Goal: Learn about a topic

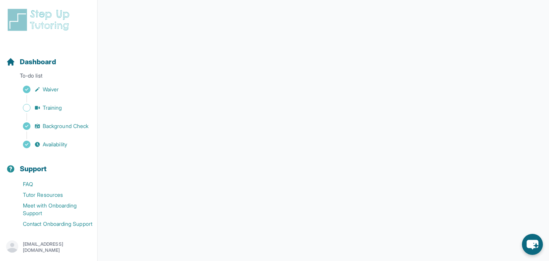
scroll to position [145, 0]
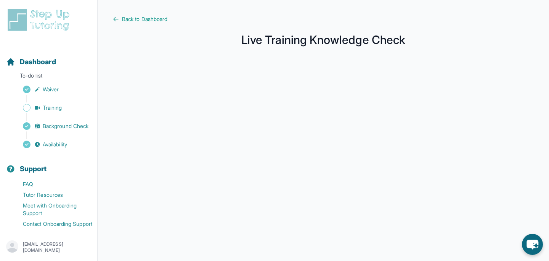
scroll to position [145, 0]
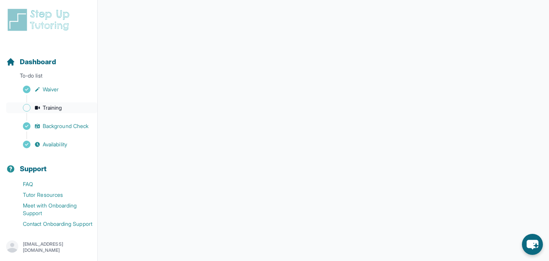
click at [47, 110] on span "Training" at bounding box center [52, 108] width 19 height 8
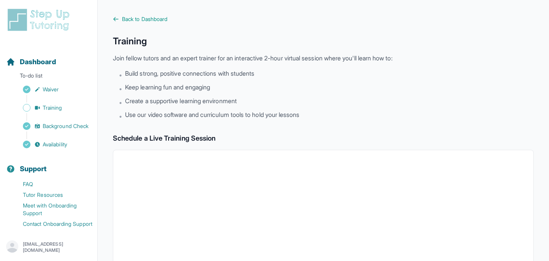
click at [204, 109] on ul "• Build strong, positive connections with students • Keep learning fun and enga…" at bounding box center [326, 95] width 415 height 52
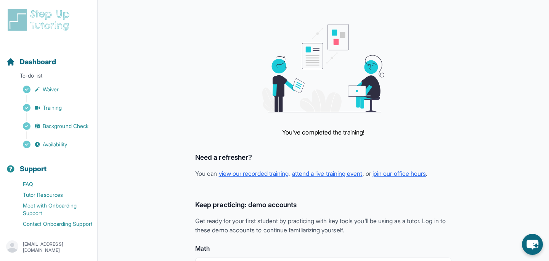
scroll to position [27, 0]
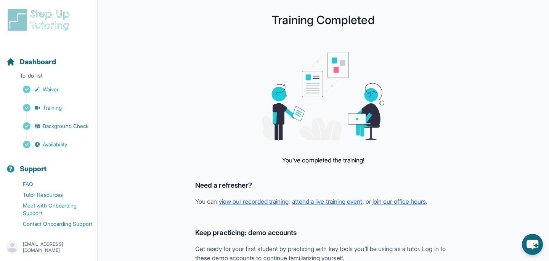
click at [53, 21] on img at bounding box center [40, 20] width 68 height 24
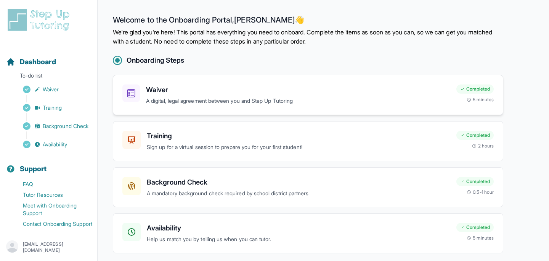
scroll to position [27, 0]
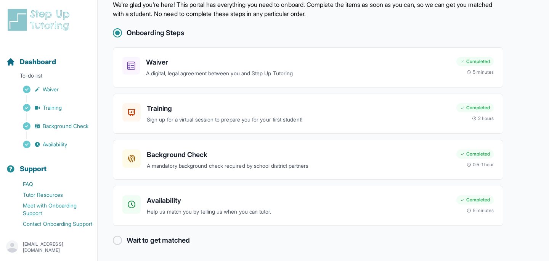
click at [117, 239] on div at bounding box center [117, 239] width 9 height 9
